Goal: Task Accomplishment & Management: Manage account settings

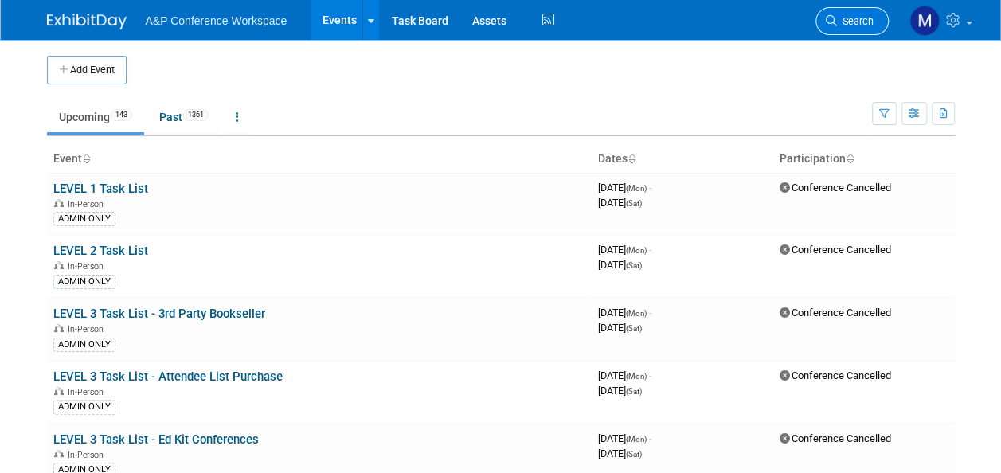
click at [861, 16] on span "Search" at bounding box center [855, 21] width 37 height 12
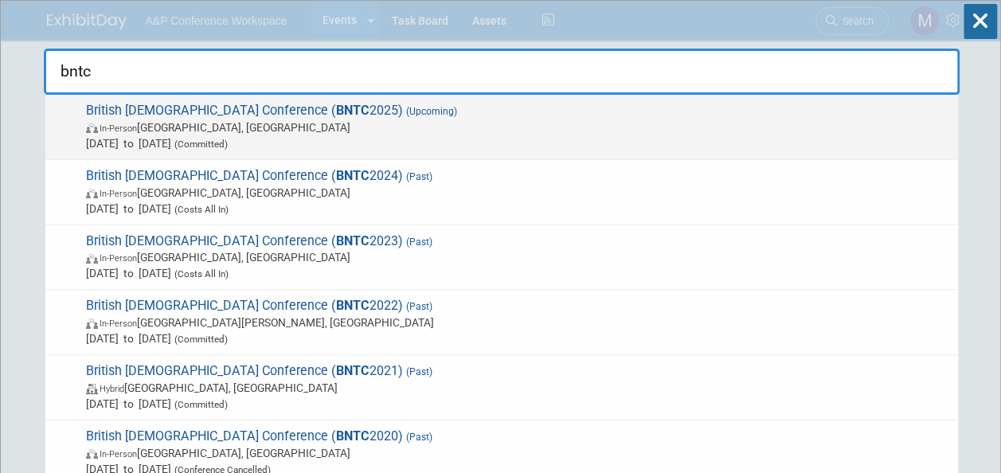
type input "bntc"
click at [336, 113] on strong "BNTC" at bounding box center [352, 110] width 33 height 15
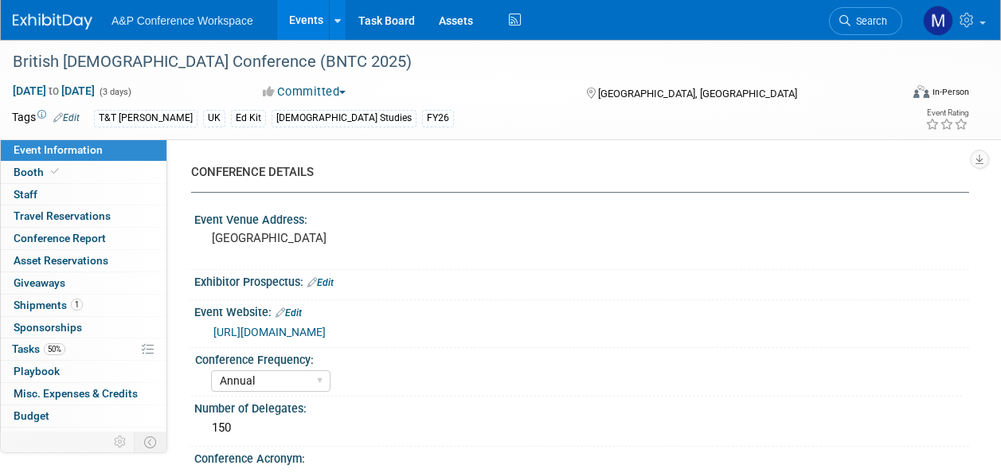
select select "Annual"
select select "Level 3"
select select "Ed Kit"
select select "[DEMOGRAPHIC_DATA] Studies"
select select "T&T [PERSON_NAME]"
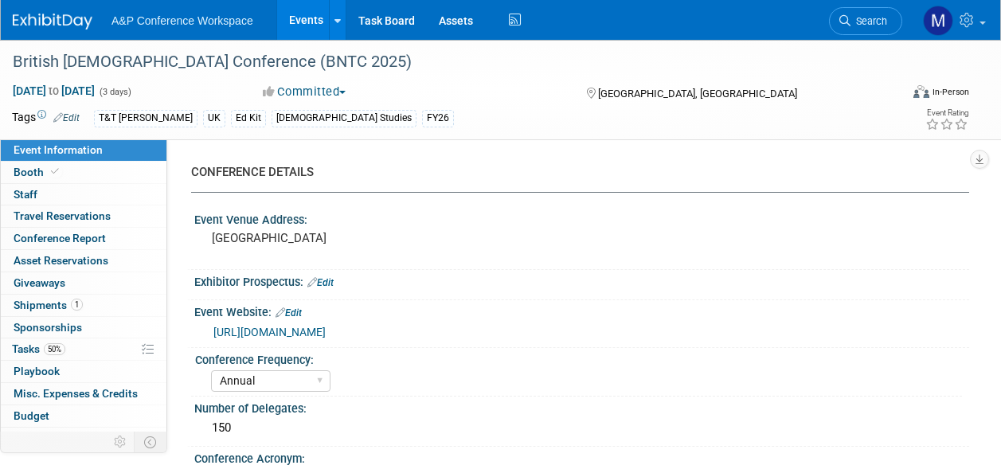
select select "[PERSON_NAME]"
select select "Emma Chonofsky"
select select "Sophia Hettler"
select select "Networking/Commissioning"
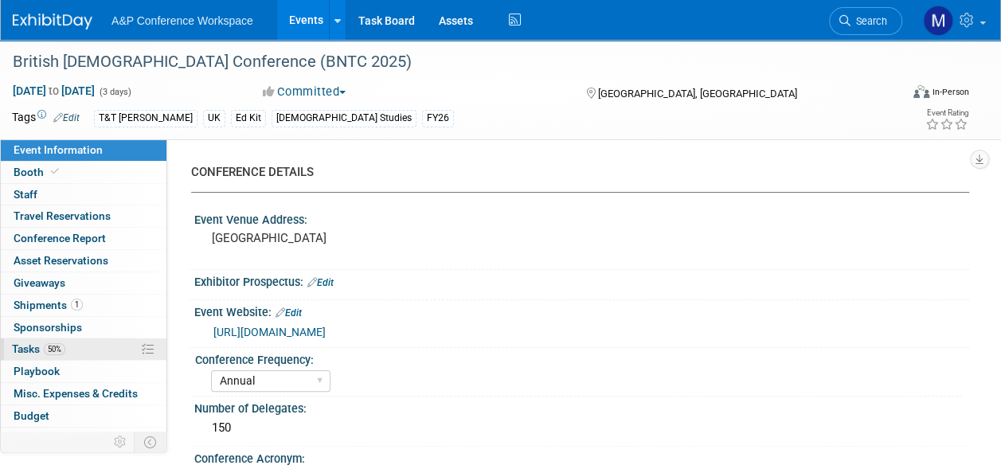
click at [61, 343] on span "50%" at bounding box center [54, 349] width 21 height 12
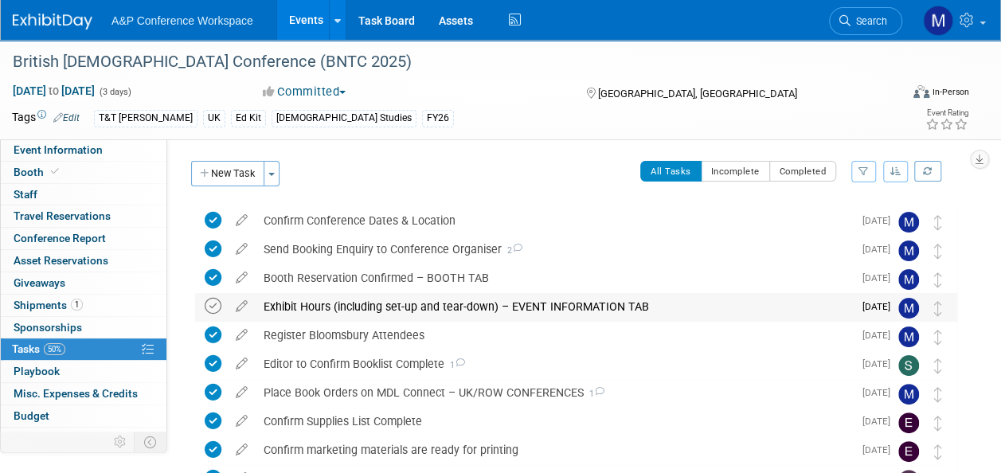
click at [210, 306] on icon at bounding box center [213, 306] width 17 height 17
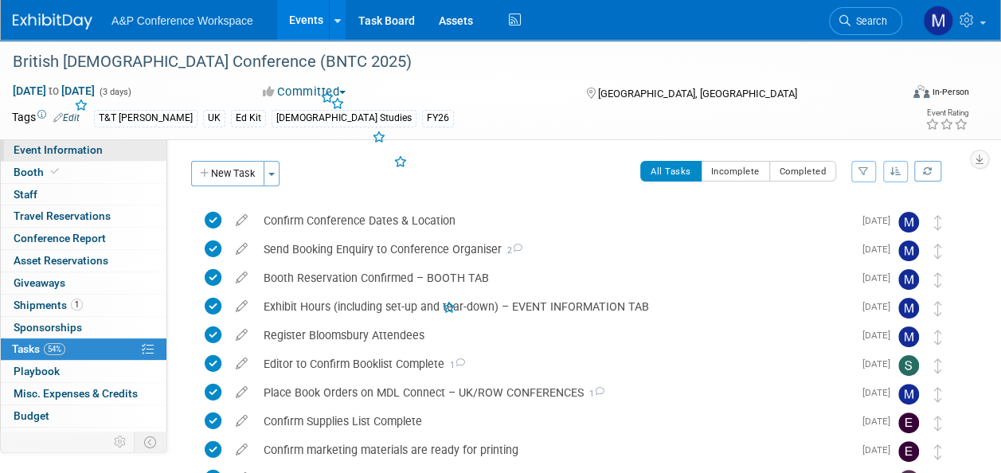
click at [99, 150] on span "Event Information" at bounding box center [58, 149] width 89 height 13
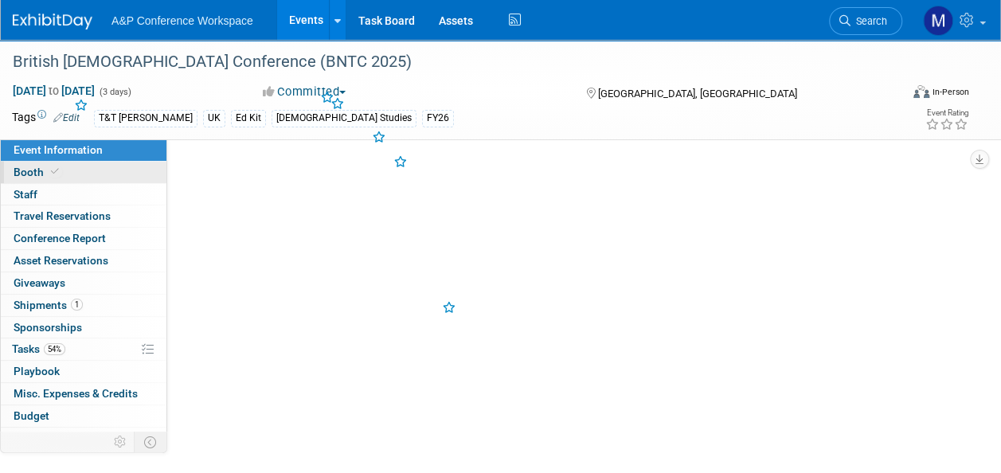
select select "Annual"
select select "Level 3"
select select "Ed Kit"
select select "[DEMOGRAPHIC_DATA] Studies"
select select "T&T Clark"
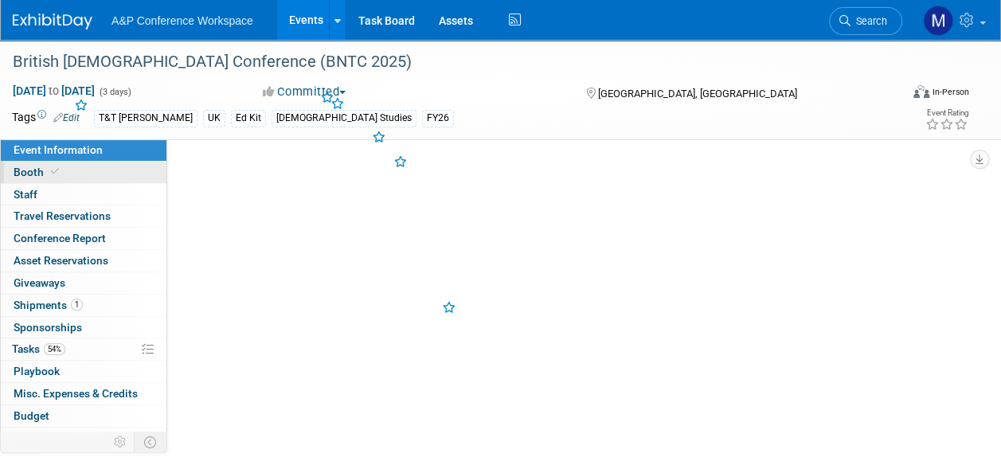
select select "Matt Hambridge"
select select "Emma Chonofsky"
select select "Sophia Hettler"
select select "Networking/Commissioning"
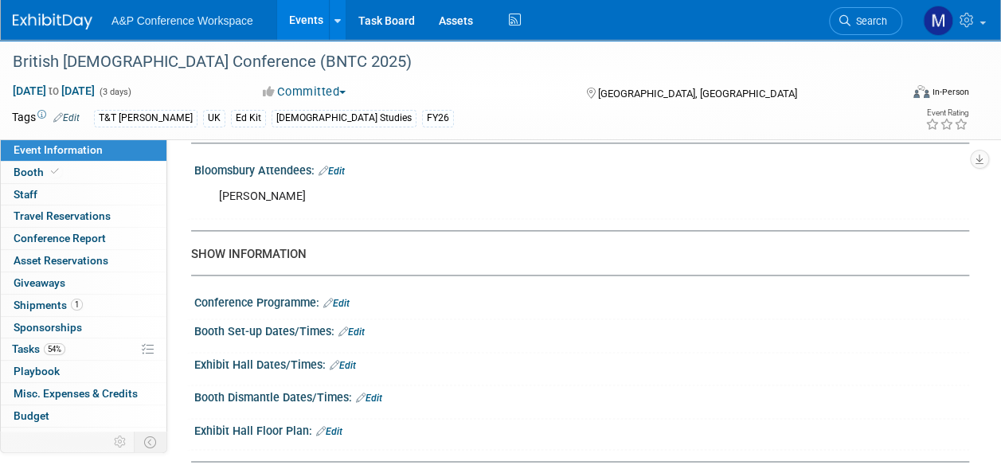
scroll to position [1114, 0]
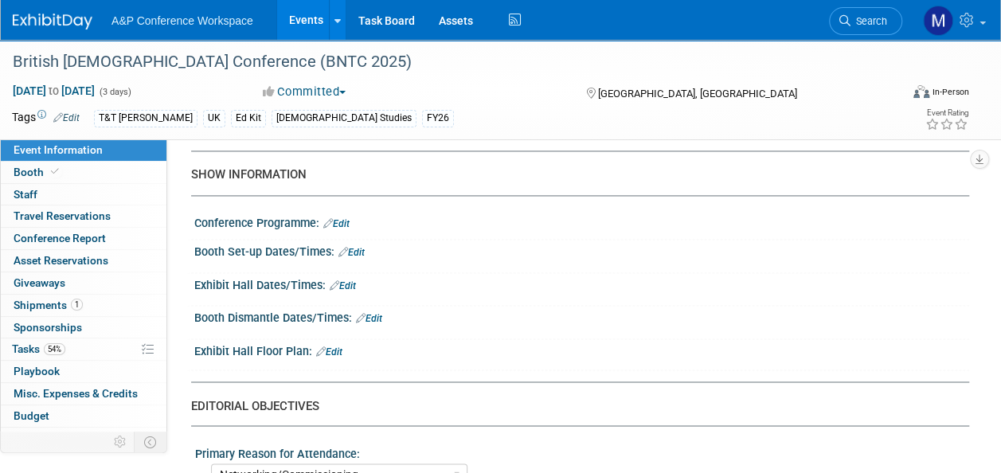
click at [359, 248] on link "Edit" at bounding box center [351, 252] width 26 height 11
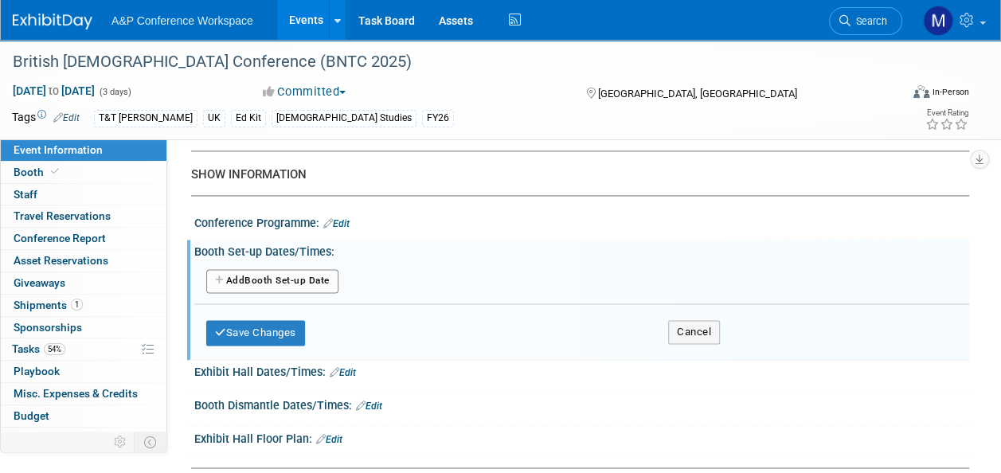
click at [315, 269] on button "Add Another Booth Set-up Date" at bounding box center [272, 281] width 132 height 24
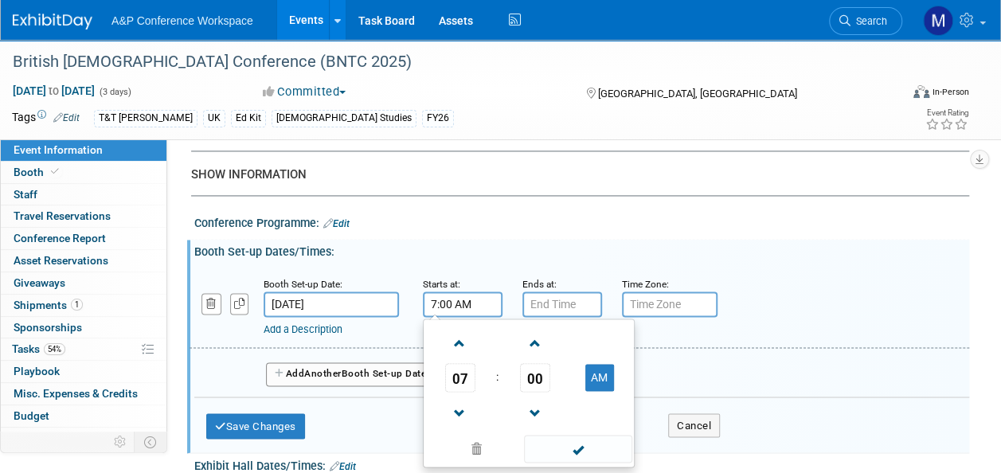
click at [463, 295] on input "7:00 AM" at bounding box center [463, 303] width 80 height 25
click at [458, 407] on span at bounding box center [460, 413] width 28 height 28
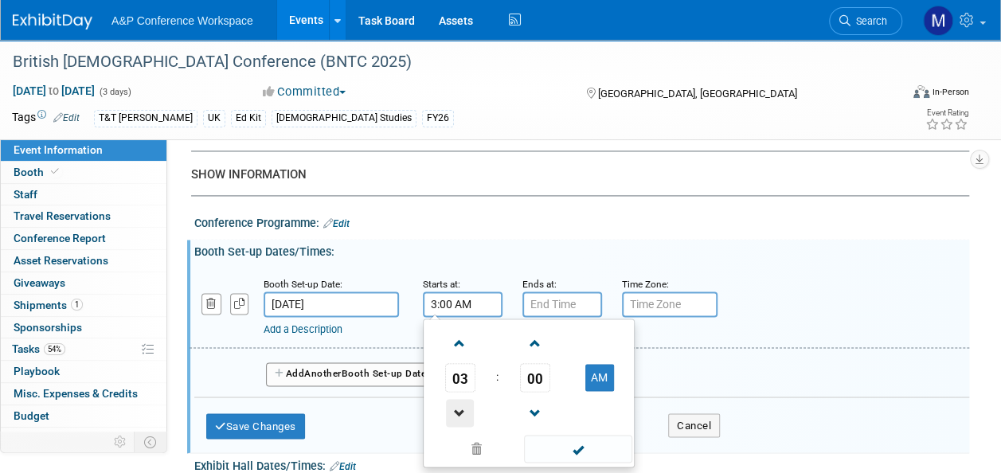
click at [458, 407] on span at bounding box center [460, 413] width 28 height 28
click at [600, 366] on button "AM" at bounding box center [599, 377] width 29 height 27
type input "2:00 PM"
click at [564, 298] on input "7:00 PM" at bounding box center [562, 303] width 80 height 25
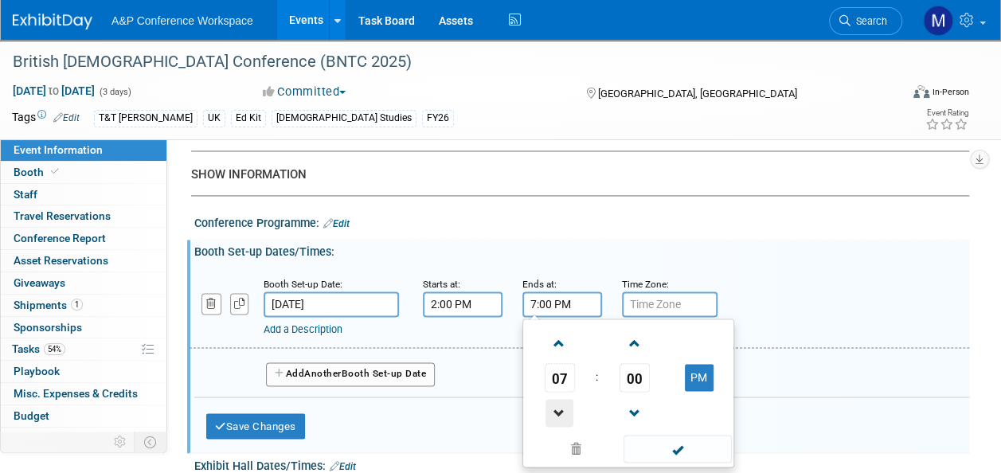
click at [556, 404] on span at bounding box center [559, 413] width 28 height 28
type input "3:00 PM"
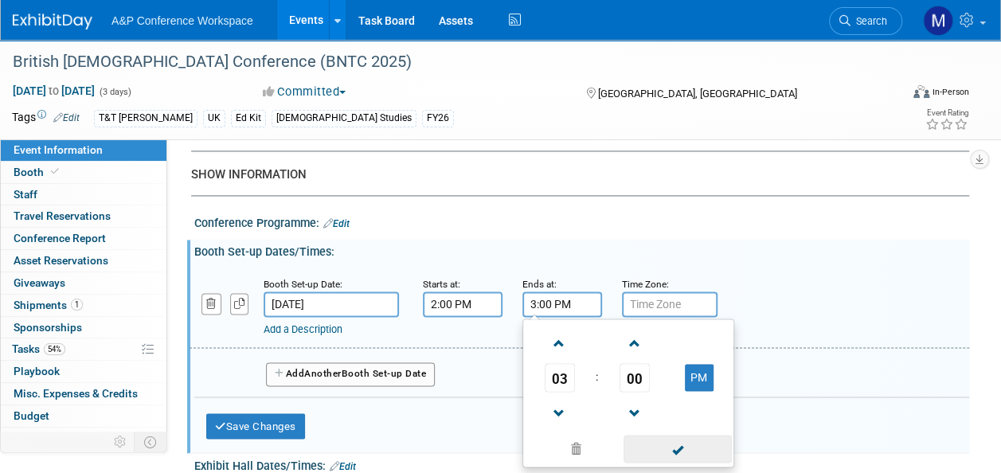
click at [688, 443] on span at bounding box center [676, 449] width 107 height 28
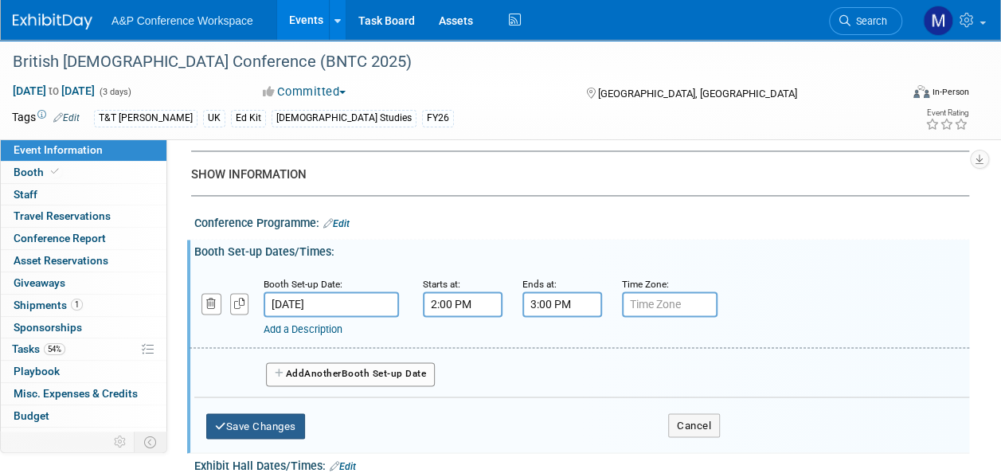
click at [290, 428] on button "Save Changes" at bounding box center [255, 425] width 99 height 25
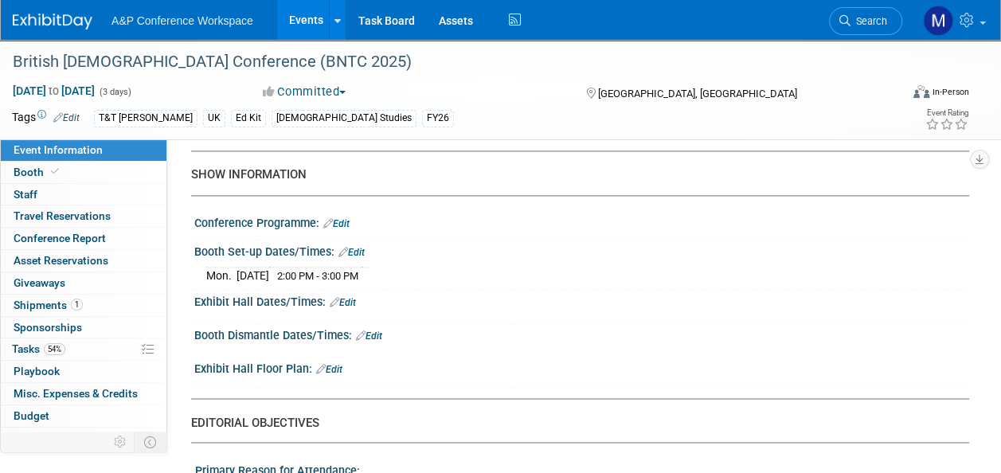
click at [377, 330] on link "Edit" at bounding box center [369, 335] width 26 height 11
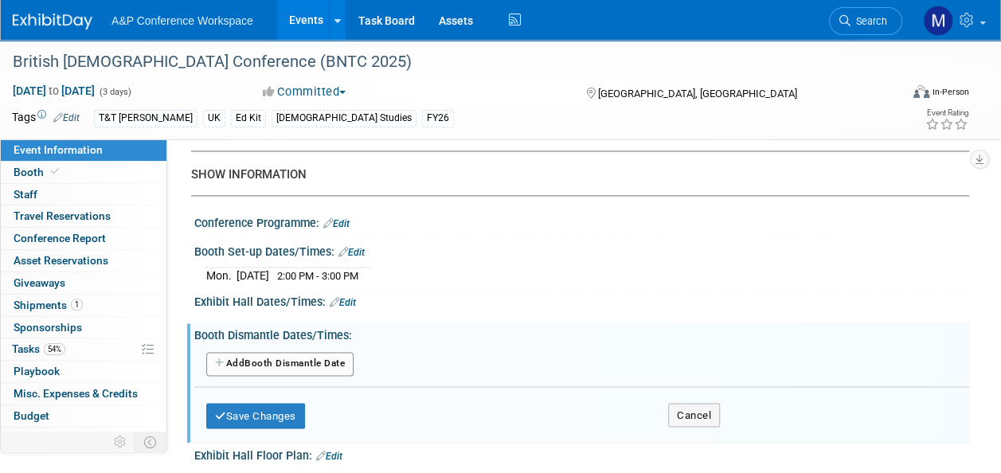
click at [323, 356] on button "Add Another Booth Dismantle Date" at bounding box center [279, 364] width 147 height 24
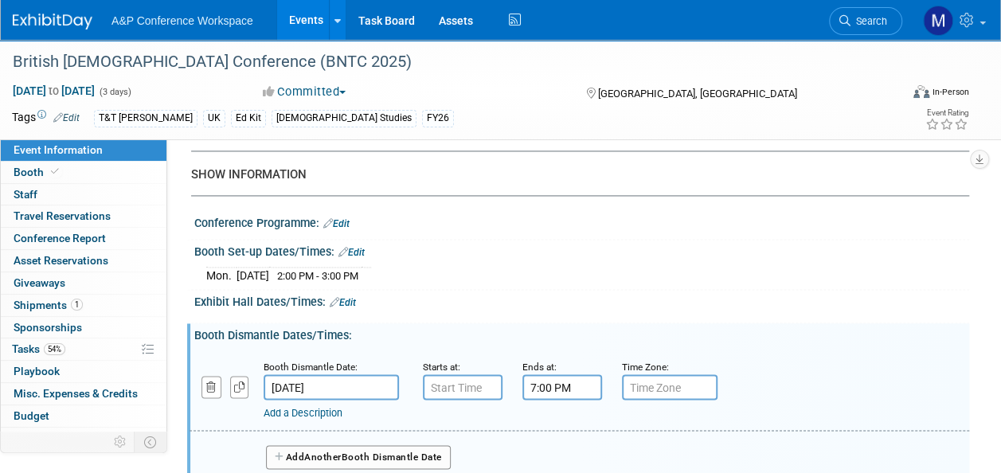
click at [549, 388] on input "7:00 PM" at bounding box center [562, 386] width 80 height 25
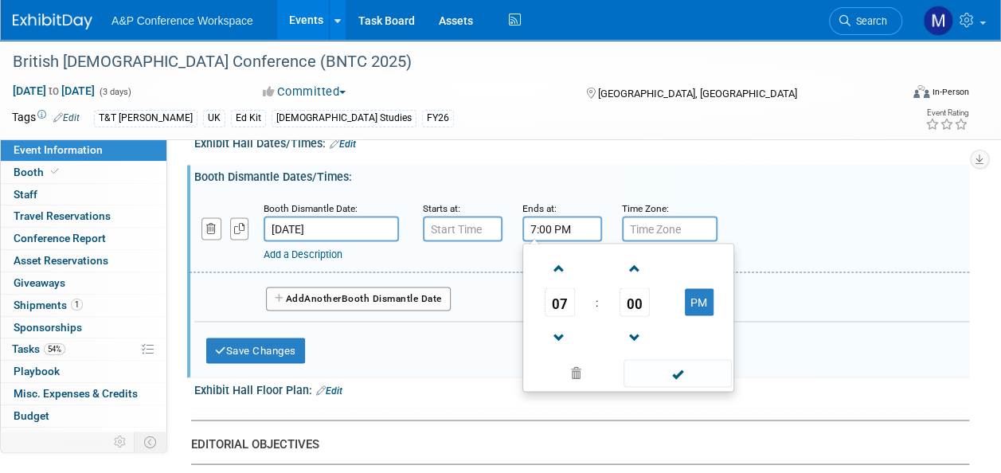
scroll to position [1274, 0]
click at [552, 324] on span at bounding box center [559, 336] width 28 height 28
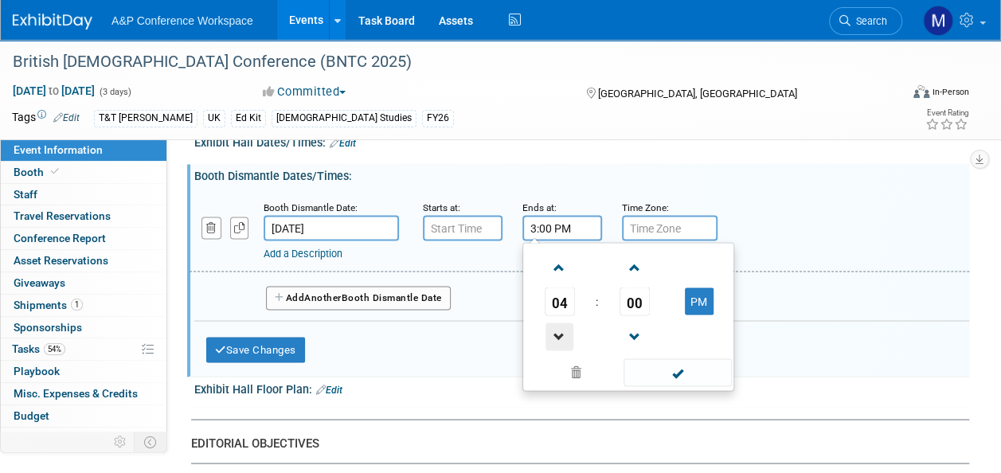
click at [552, 324] on span at bounding box center [559, 336] width 28 height 28
type input "1:00 PM"
click at [467, 228] on input "7:00 AM" at bounding box center [463, 227] width 80 height 25
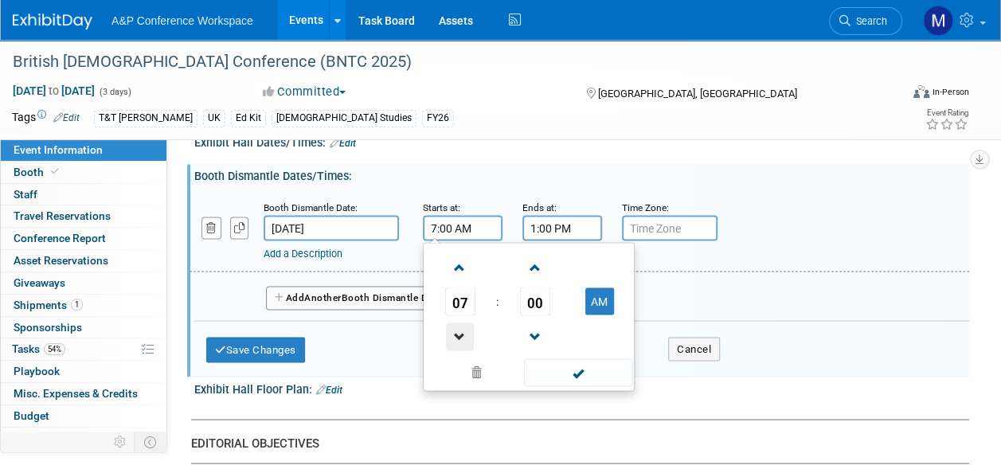
click at [463, 323] on span at bounding box center [460, 336] width 28 height 28
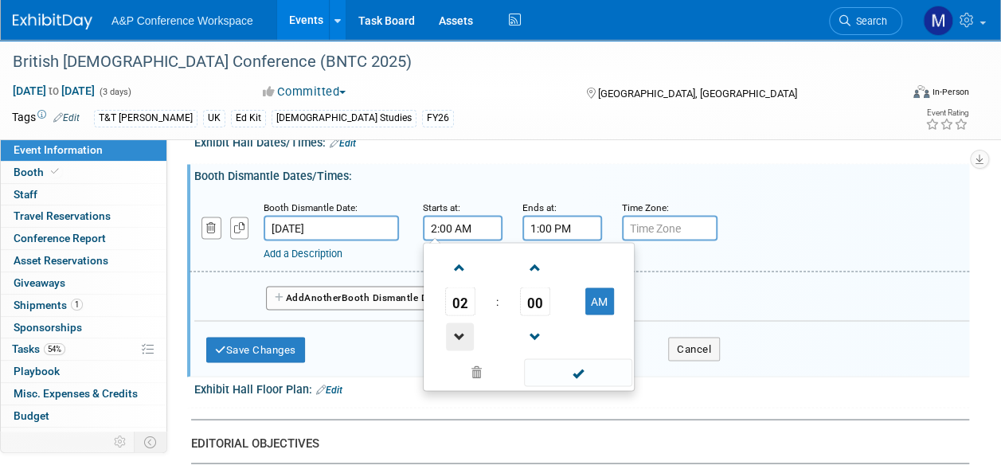
click at [463, 323] on span at bounding box center [460, 336] width 28 height 28
click at [531, 295] on span "00" at bounding box center [535, 301] width 30 height 29
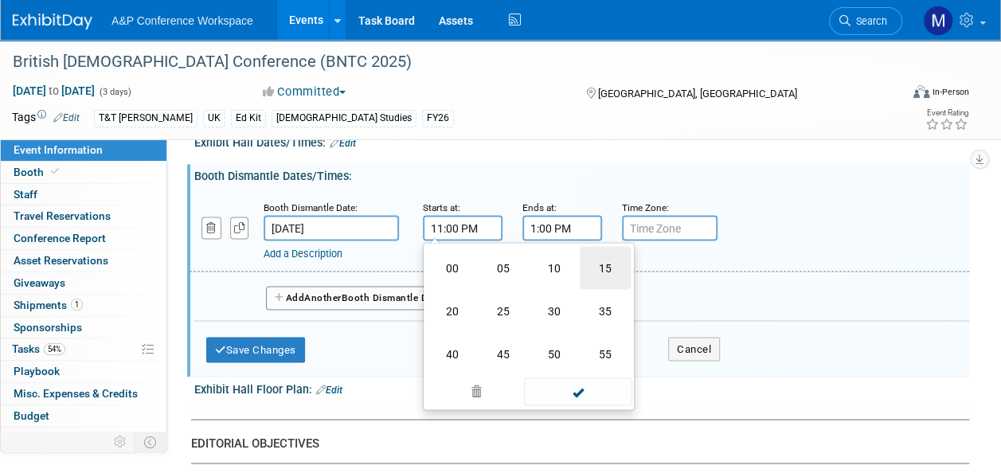
click at [595, 269] on td "15" at bounding box center [605, 267] width 51 height 43
type input "11:15 PM"
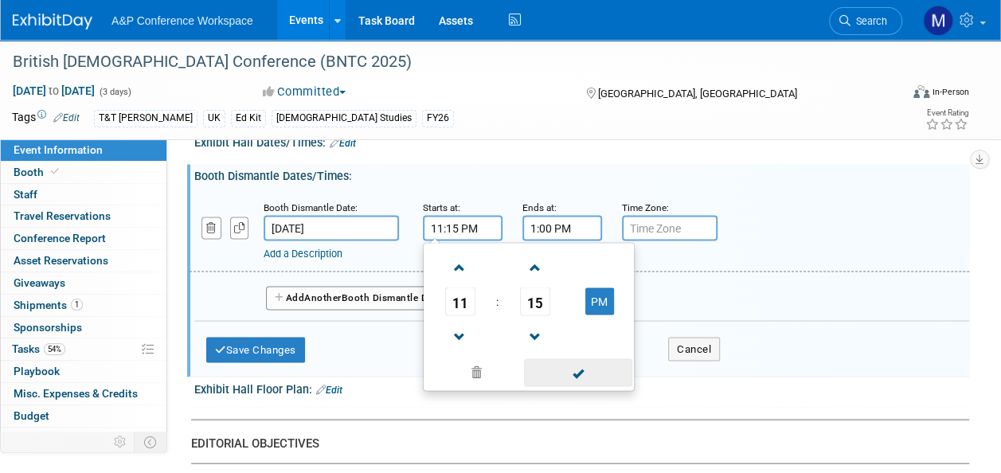
click at [573, 369] on span at bounding box center [577, 372] width 107 height 28
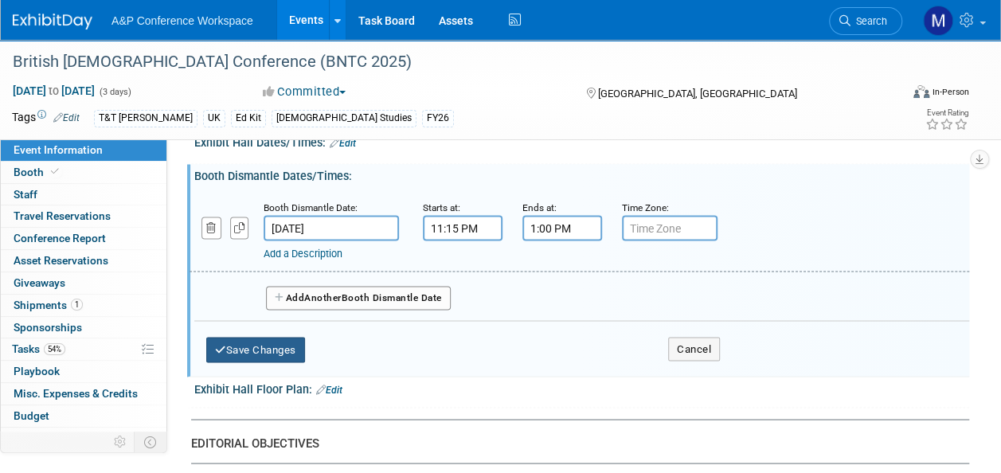
click at [270, 344] on button "Save Changes" at bounding box center [255, 349] width 99 height 25
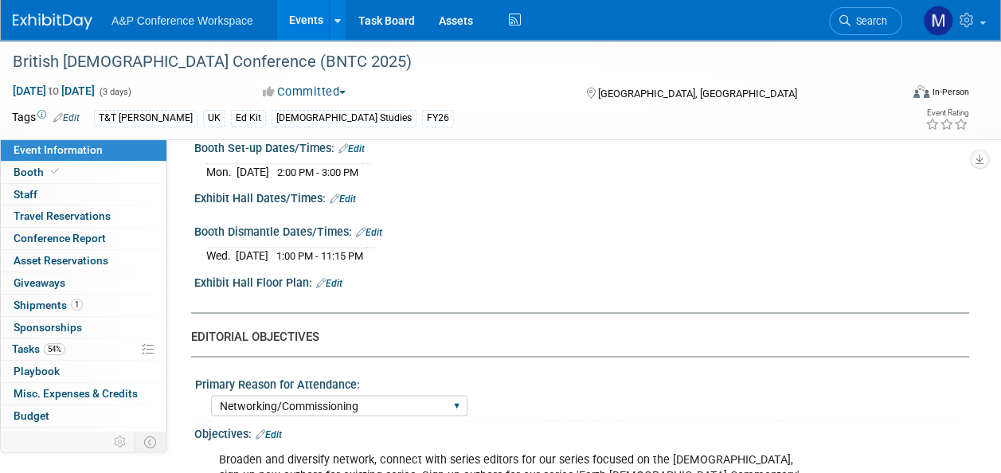
scroll to position [1194, 0]
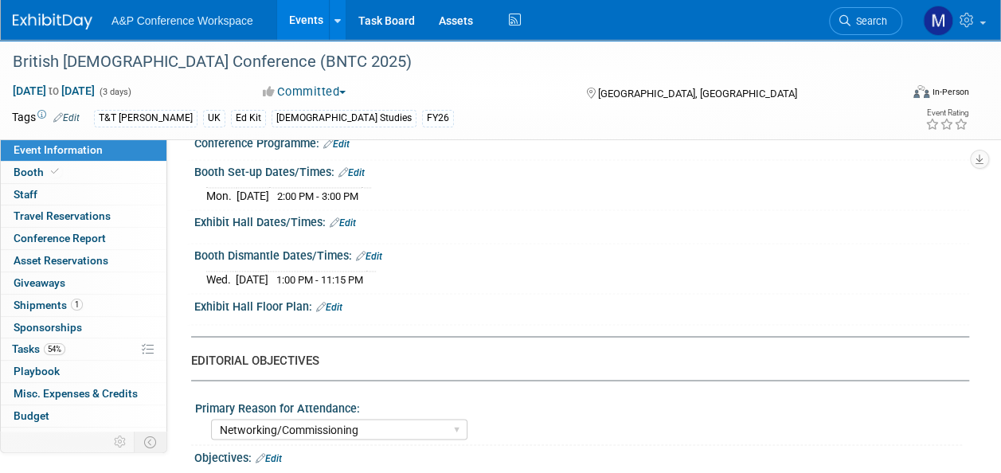
click at [341, 301] on link "Edit" at bounding box center [329, 306] width 26 height 11
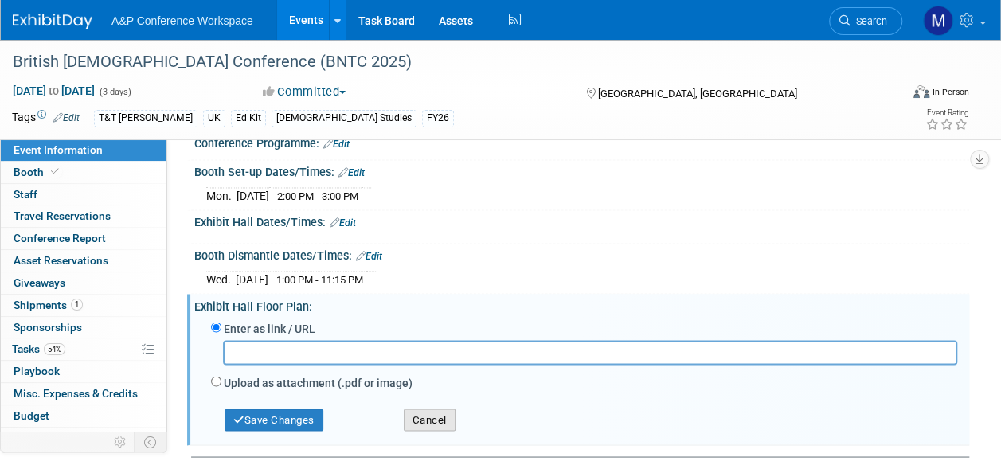
click at [422, 412] on button "Cancel" at bounding box center [430, 419] width 52 height 22
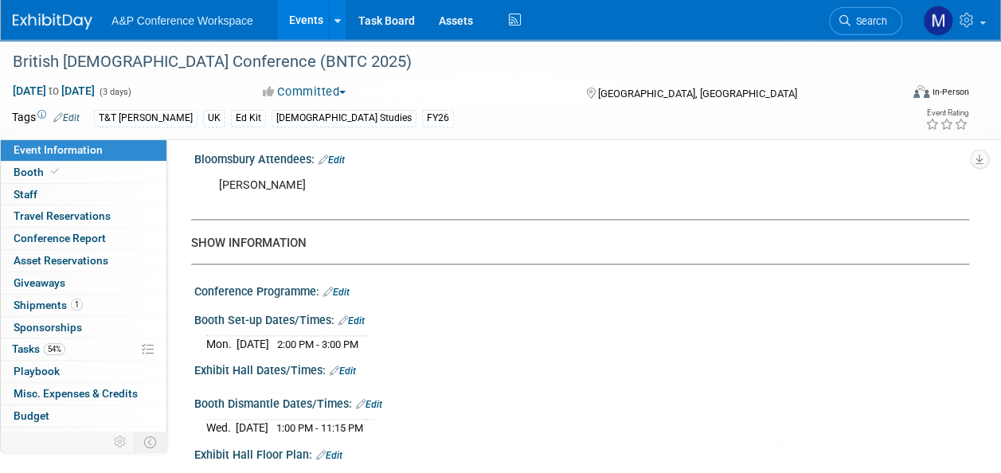
scroll to position [876, 0]
